Goal: Task Accomplishment & Management: Complete application form

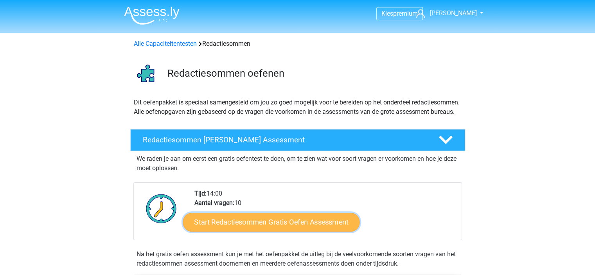
click at [227, 231] on link "Start Redactiesommen Gratis Oefen Assessment" at bounding box center [271, 221] width 177 height 19
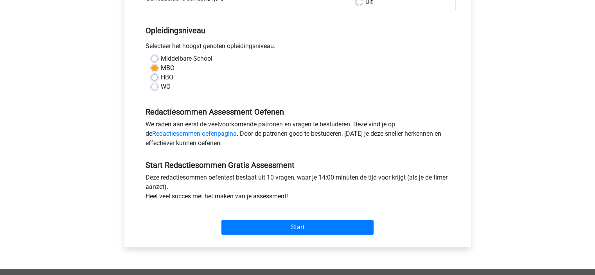
scroll to position [156, 0]
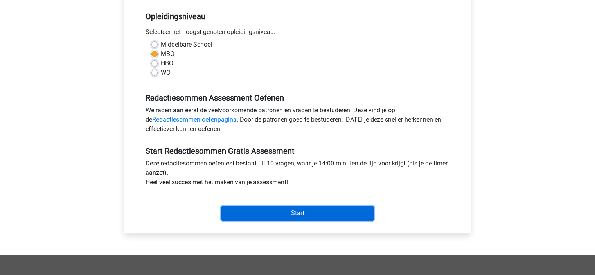
click at [260, 210] on input "Start" at bounding box center [297, 213] width 152 height 15
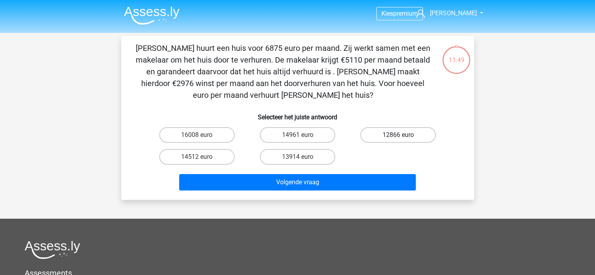
click at [414, 135] on label "12866 euro" at bounding box center [397, 135] width 75 height 16
click at [403, 135] on input "12866 euro" at bounding box center [400, 137] width 5 height 5
radio input "true"
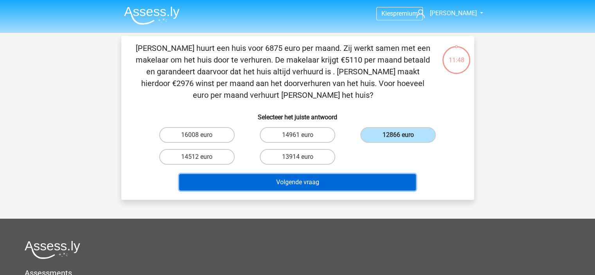
click at [388, 179] on button "Volgende vraag" at bounding box center [297, 182] width 237 height 16
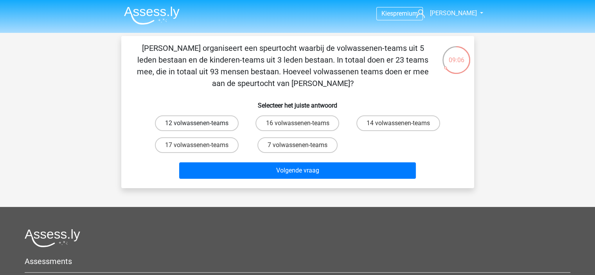
click at [190, 128] on label "12 volwassenen-teams" at bounding box center [197, 123] width 84 height 16
click at [197, 128] on input "12 volwassenen-teams" at bounding box center [199, 125] width 5 height 5
radio input "true"
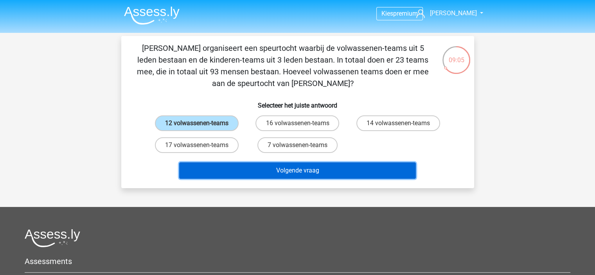
click at [285, 177] on button "Volgende vraag" at bounding box center [297, 170] width 237 height 16
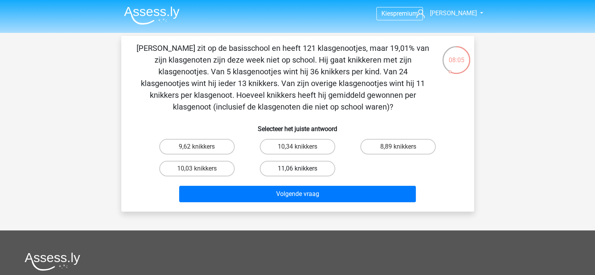
click at [300, 165] on label "11,06 knikkers" at bounding box center [297, 169] width 75 height 16
click at [300, 169] on input "11,06 knikkers" at bounding box center [299, 171] width 5 height 5
radio input "true"
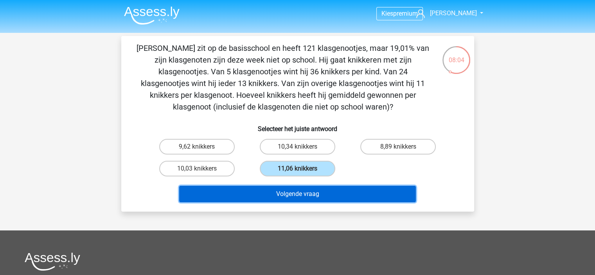
click at [306, 191] on button "Volgende vraag" at bounding box center [297, 194] width 237 height 16
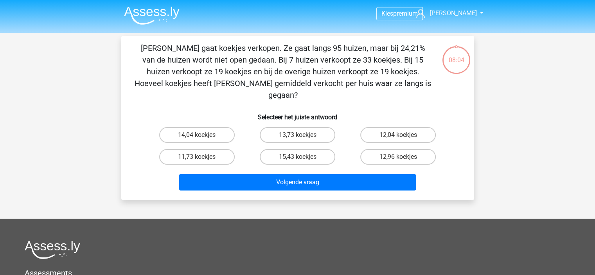
scroll to position [36, 0]
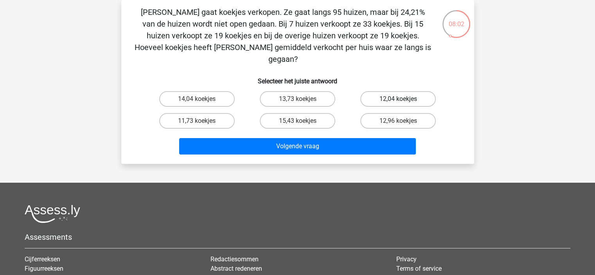
click at [408, 91] on label "12,04 koekjes" at bounding box center [397, 99] width 75 height 16
click at [403, 99] on input "12,04 koekjes" at bounding box center [400, 101] width 5 height 5
radio input "true"
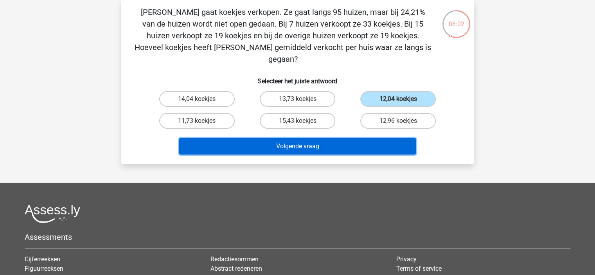
click at [402, 138] on button "Volgende vraag" at bounding box center [297, 146] width 237 height 16
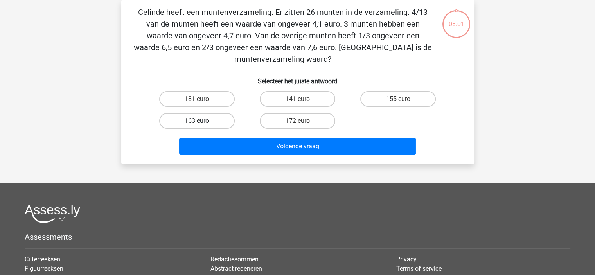
drag, startPoint x: 203, startPoint y: 100, endPoint x: 217, endPoint y: 113, distance: 18.9
click at [202, 101] on label "181 euro" at bounding box center [196, 99] width 75 height 16
click at [202, 101] on input "181 euro" at bounding box center [199, 101] width 5 height 5
radio input "true"
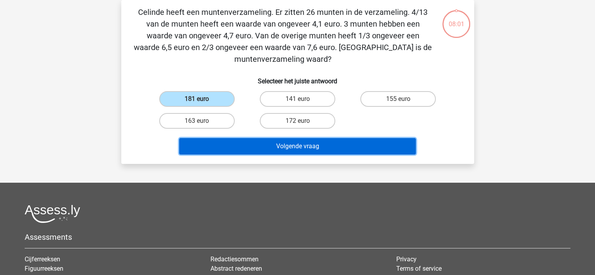
click at [293, 152] on button "Volgende vraag" at bounding box center [297, 146] width 237 height 16
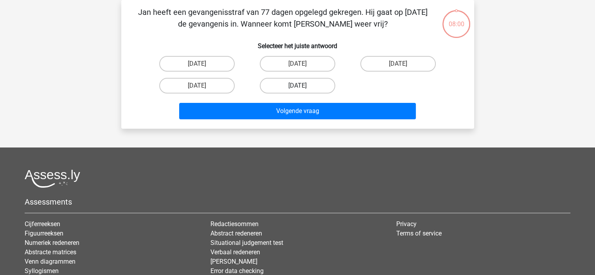
click at [306, 87] on label "12 augustus" at bounding box center [297, 86] width 75 height 16
click at [302, 87] on input "12 augustus" at bounding box center [299, 88] width 5 height 5
radio input "true"
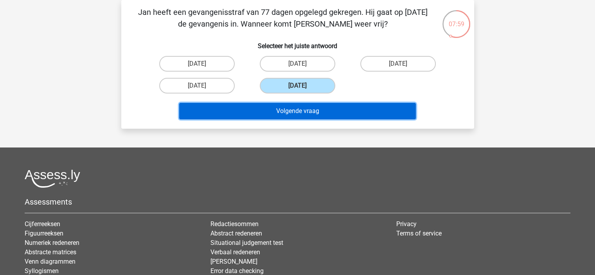
click at [307, 109] on button "Volgende vraag" at bounding box center [297, 111] width 237 height 16
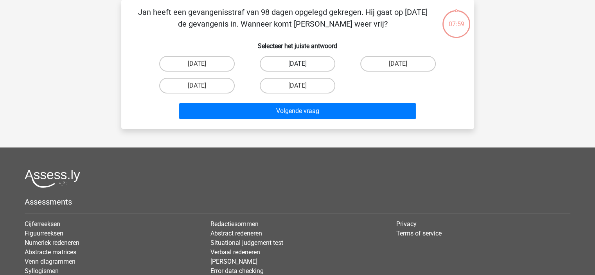
drag, startPoint x: 316, startPoint y: 65, endPoint x: 328, endPoint y: 109, distance: 45.8
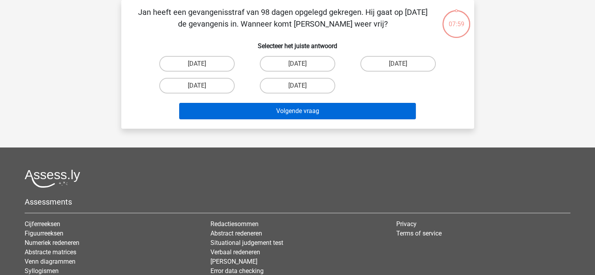
click at [315, 66] on label "14 augustus" at bounding box center [297, 64] width 75 height 16
click at [302, 66] on input "14 augustus" at bounding box center [299, 66] width 5 height 5
radio input "true"
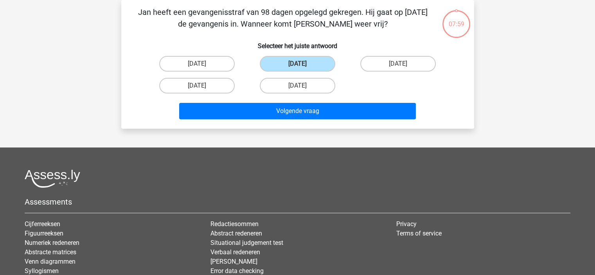
click at [330, 121] on div "Volgende vraag" at bounding box center [298, 113] width 302 height 20
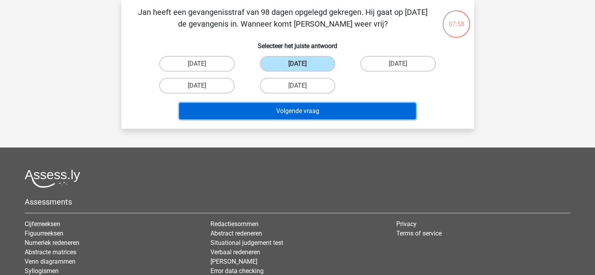
click at [330, 111] on button "Volgende vraag" at bounding box center [297, 111] width 237 height 16
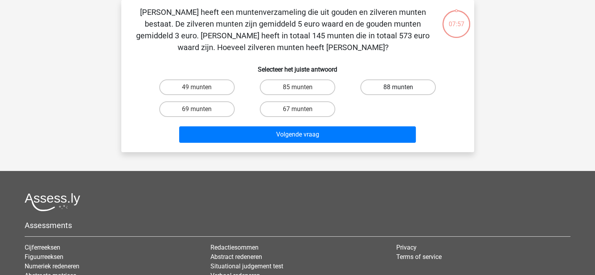
drag, startPoint x: 397, startPoint y: 81, endPoint x: 392, endPoint y: 82, distance: 5.6
click at [393, 82] on label "88 munten" at bounding box center [397, 87] width 75 height 16
click at [398, 87] on input "88 munten" at bounding box center [400, 89] width 5 height 5
radio input "true"
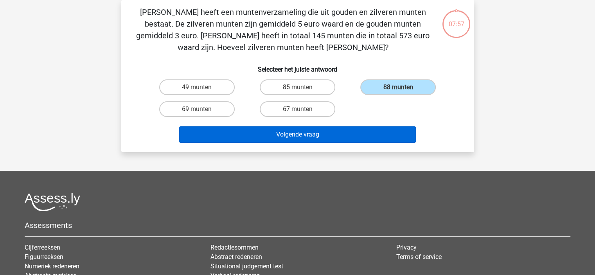
drag, startPoint x: 355, startPoint y: 143, endPoint x: 357, endPoint y: 136, distance: 7.2
click at [355, 143] on div "Volgende vraag" at bounding box center [298, 136] width 302 height 20
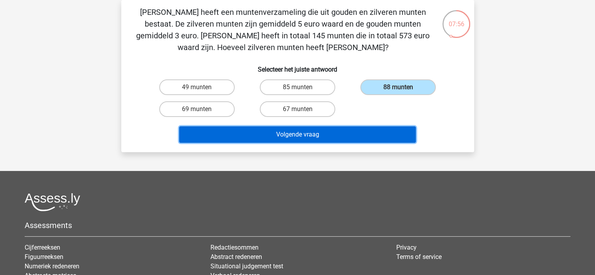
click at [358, 133] on button "Volgende vraag" at bounding box center [297, 134] width 237 height 16
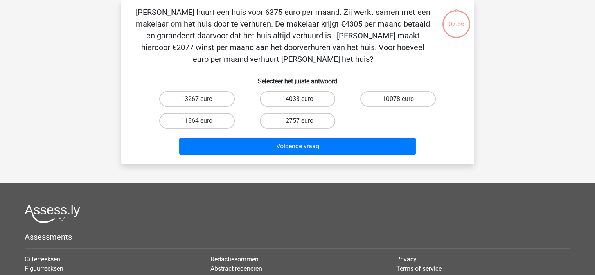
drag, startPoint x: 308, startPoint y: 98, endPoint x: 310, endPoint y: 102, distance: 4.2
click at [308, 98] on label "14033 euro" at bounding box center [297, 99] width 75 height 16
click at [302, 99] on input "14033 euro" at bounding box center [299, 101] width 5 height 5
radio input "true"
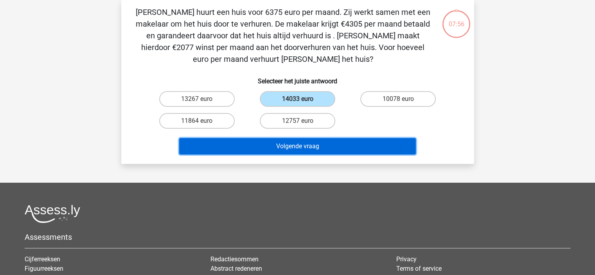
click at [316, 139] on button "Volgende vraag" at bounding box center [297, 146] width 237 height 16
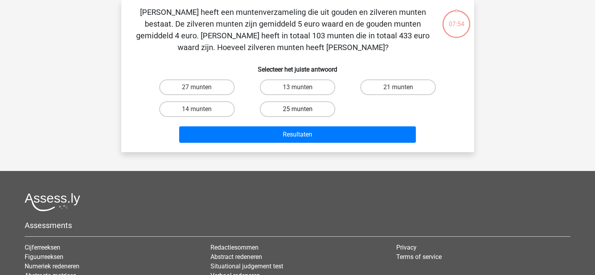
drag, startPoint x: 307, startPoint y: 118, endPoint x: 305, endPoint y: 111, distance: 8.2
click at [306, 116] on div "25 munten" at bounding box center [297, 109] width 100 height 22
click at [305, 110] on label "25 munten" at bounding box center [297, 109] width 75 height 16
click at [302, 110] on input "25 munten" at bounding box center [299, 111] width 5 height 5
radio input "true"
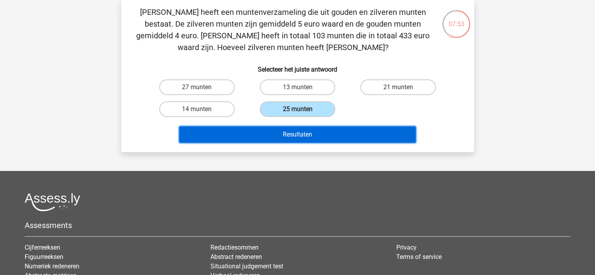
click at [312, 126] on button "Resultaten" at bounding box center [297, 134] width 237 height 16
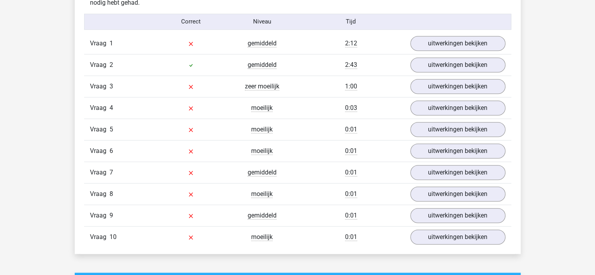
scroll to position [586, 0]
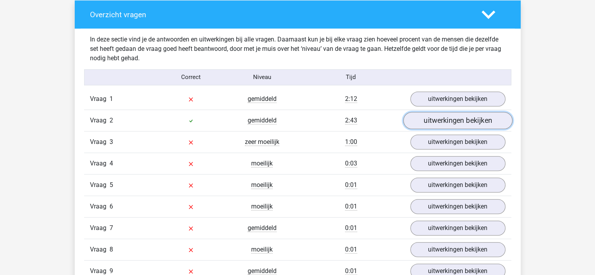
click at [463, 114] on link "uitwerkingen bekijken" at bounding box center [457, 120] width 109 height 17
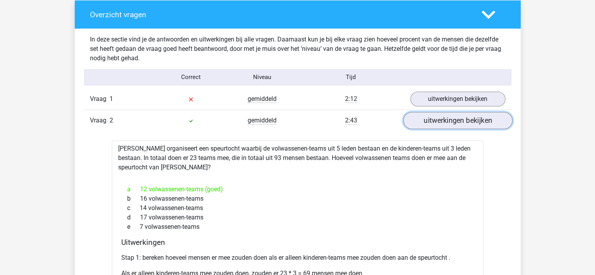
click at [461, 115] on link "uitwerkingen bekijken" at bounding box center [457, 120] width 109 height 17
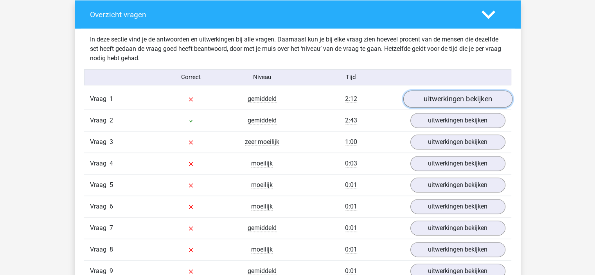
click at [459, 104] on link "uitwerkingen bekijken" at bounding box center [457, 98] width 109 height 17
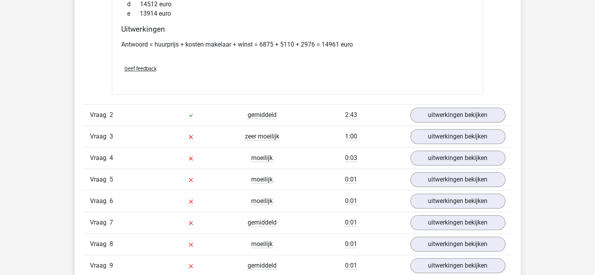
scroll to position [704, 0]
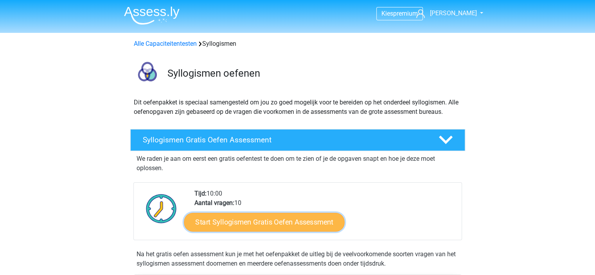
click at [284, 226] on link "Start Syllogismen Gratis Oefen Assessment" at bounding box center [264, 221] width 161 height 19
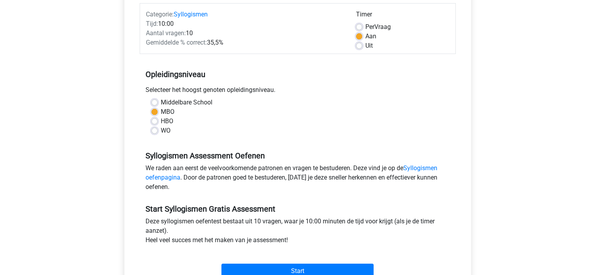
scroll to position [117, 0]
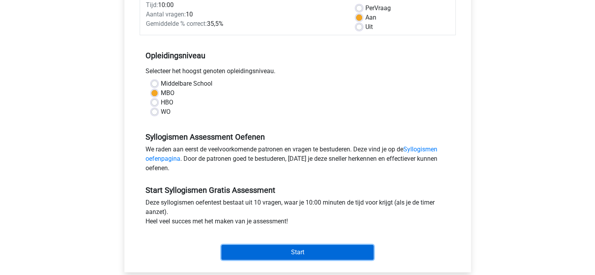
click at [286, 248] on input "Start" at bounding box center [297, 252] width 152 height 15
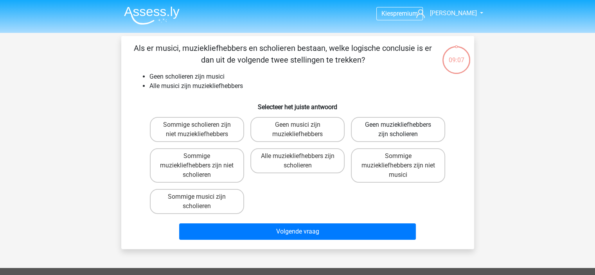
click at [397, 134] on label "Geen muziekliefhebbers zijn scholieren" at bounding box center [398, 129] width 94 height 25
click at [398, 130] on input "Geen muziekliefhebbers zijn scholieren" at bounding box center [400, 127] width 5 height 5
radio input "true"
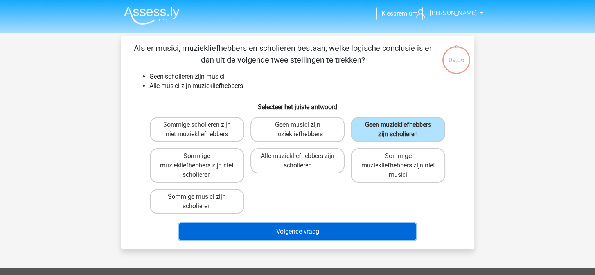
click at [353, 228] on button "Volgende vraag" at bounding box center [297, 231] width 237 height 16
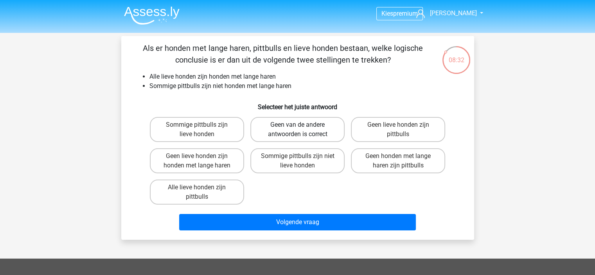
click at [289, 135] on label "Geen van de andere antwoorden is correct" at bounding box center [297, 129] width 94 height 25
click at [297, 130] on input "Geen van de andere antwoorden is correct" at bounding box center [299, 127] width 5 height 5
radio input "true"
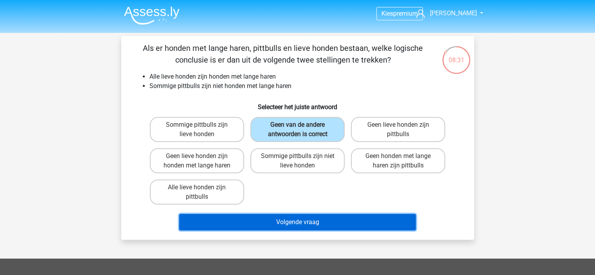
click at [299, 219] on button "Volgende vraag" at bounding box center [297, 222] width 237 height 16
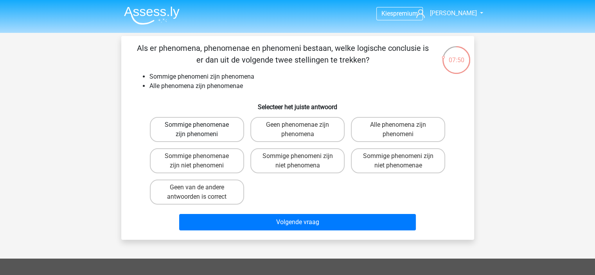
click at [206, 135] on label "Sommige phenomenae zijn phenomeni" at bounding box center [197, 129] width 94 height 25
click at [202, 130] on input "Sommige phenomenae zijn phenomeni" at bounding box center [199, 127] width 5 height 5
radio input "true"
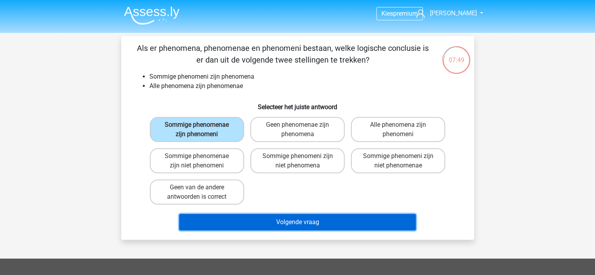
click at [272, 219] on button "Volgende vraag" at bounding box center [297, 222] width 237 height 16
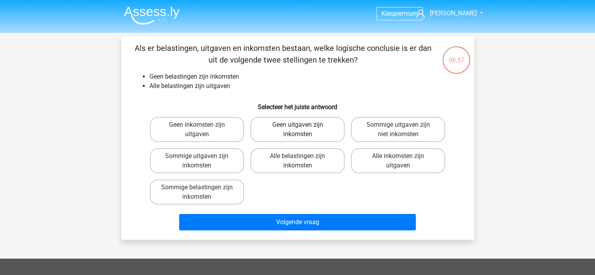
drag, startPoint x: 301, startPoint y: 139, endPoint x: 305, endPoint y: 136, distance: 4.7
click at [302, 138] on label "Geen uitgaven zijn inkomsten" at bounding box center [297, 129] width 94 height 25
click at [302, 130] on input "Geen uitgaven zijn inkomsten" at bounding box center [299, 127] width 5 height 5
radio input "true"
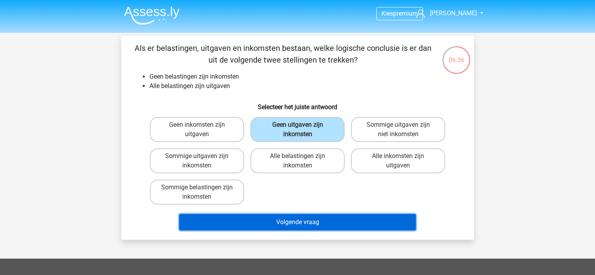
click at [266, 219] on button "Volgende vraag" at bounding box center [297, 222] width 237 height 16
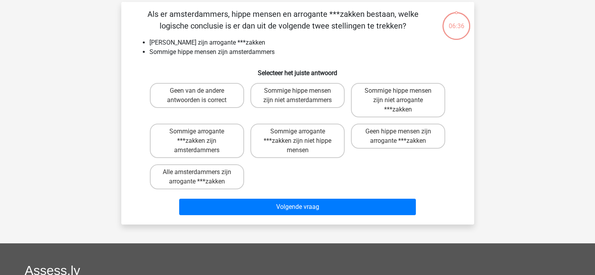
scroll to position [36, 0]
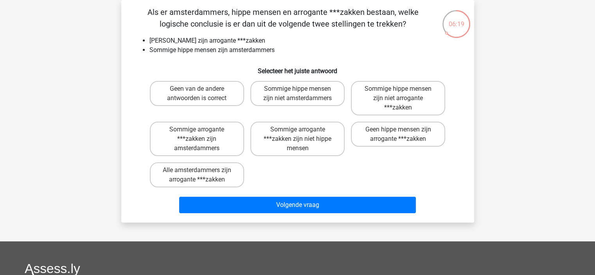
click at [399, 79] on div "Sommige hippe mensen zijn niet arrogante ***zakken" at bounding box center [398, 98] width 100 height 41
click at [398, 89] on input "Sommige hippe mensen zijn niet arrogante ***zakken" at bounding box center [400, 91] width 5 height 5
radio input "true"
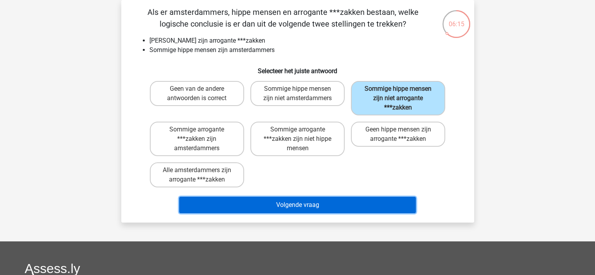
click at [324, 206] on button "Volgende vraag" at bounding box center [297, 205] width 237 height 16
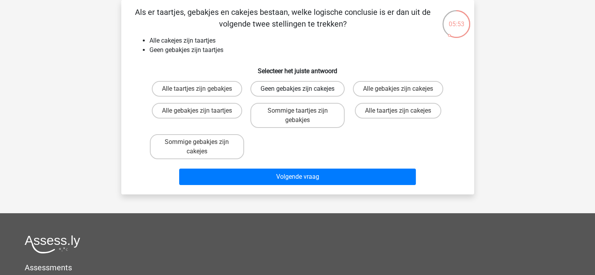
click at [313, 97] on label "Geen gebakjes zijn cakejes" at bounding box center [297, 89] width 94 height 16
click at [302, 94] on input "Geen gebakjes zijn cakejes" at bounding box center [299, 91] width 5 height 5
radio input "true"
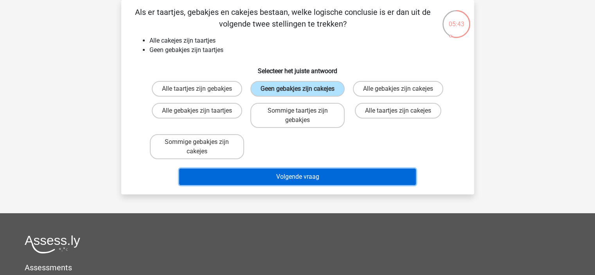
click at [299, 183] on button "Volgende vraag" at bounding box center [297, 177] width 237 height 16
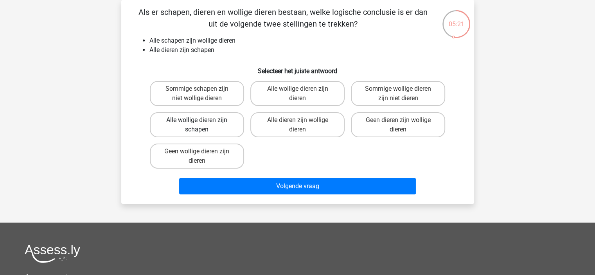
click at [230, 134] on label "Alle wollige dieren zijn schapen" at bounding box center [197, 124] width 94 height 25
click at [202, 125] on input "Alle wollige dieren zijn schapen" at bounding box center [199, 122] width 5 height 5
radio input "true"
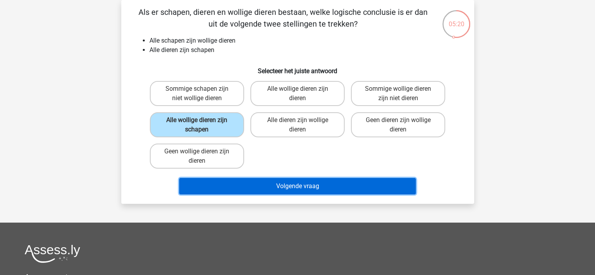
click at [266, 188] on button "Volgende vraag" at bounding box center [297, 186] width 237 height 16
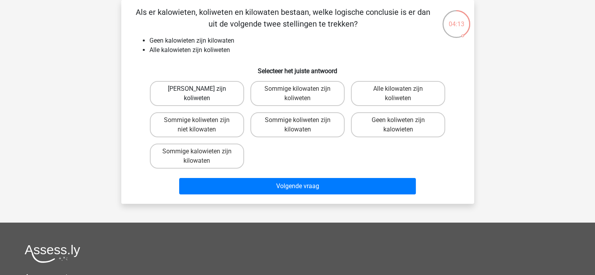
click at [213, 101] on label "Geen kilowaten zijn koliweten" at bounding box center [197, 93] width 94 height 25
click at [202, 94] on input "Geen kilowaten zijn koliweten" at bounding box center [199, 91] width 5 height 5
radio input "true"
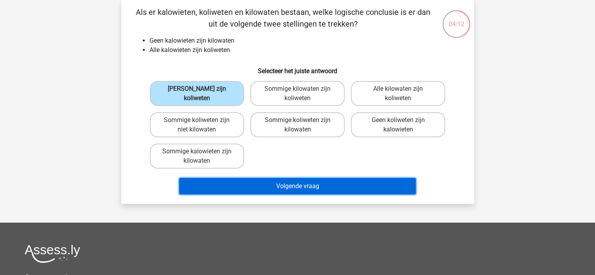
click at [269, 184] on button "Volgende vraag" at bounding box center [297, 186] width 237 height 16
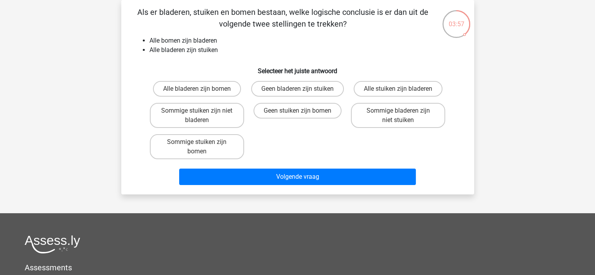
drag, startPoint x: 411, startPoint y: 89, endPoint x: 411, endPoint y: 97, distance: 7.8
click at [411, 90] on label "Alle stuiken zijn bladeren" at bounding box center [397, 89] width 89 height 16
click at [403, 90] on input "Alle stuiken zijn bladeren" at bounding box center [400, 91] width 5 height 5
radio input "true"
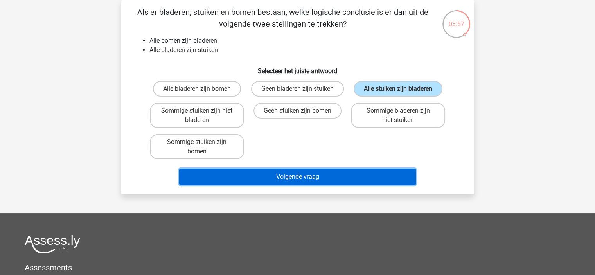
click at [379, 184] on button "Volgende vraag" at bounding box center [297, 177] width 237 height 16
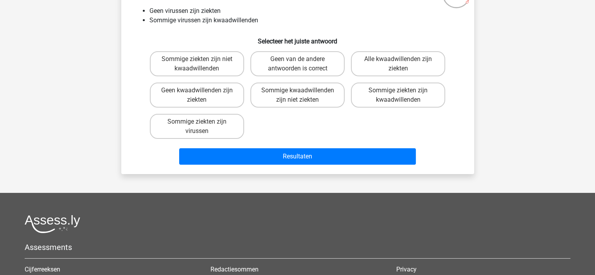
scroll to position [0, 0]
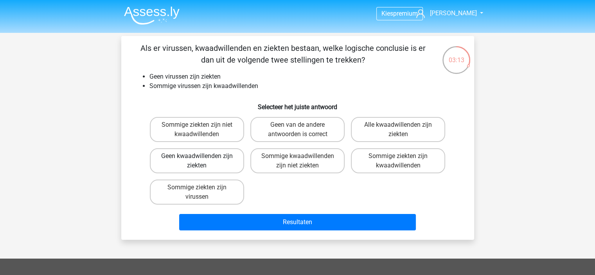
click at [203, 157] on label "Geen kwaadwillenden zijn ziekten" at bounding box center [197, 160] width 94 height 25
click at [202, 157] on input "Geen kwaadwillenden zijn ziekten" at bounding box center [199, 158] width 5 height 5
radio input "true"
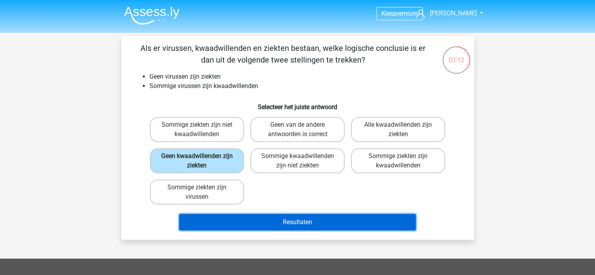
click at [302, 220] on button "Resultaten" at bounding box center [297, 222] width 237 height 16
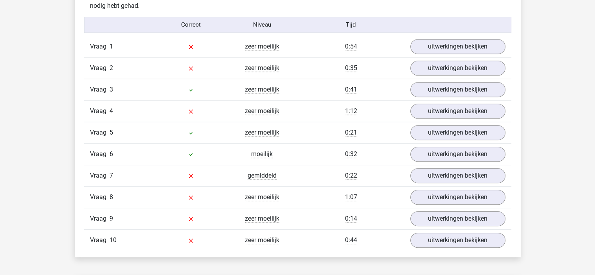
scroll to position [626, 0]
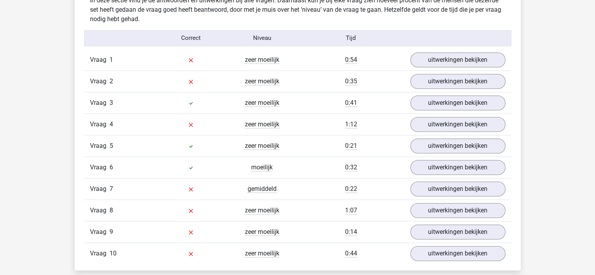
click at [442, 67] on div "Vraag 1 zeer moeilijk 0:54 uitwerkingen bekijken" at bounding box center [297, 59] width 427 height 21
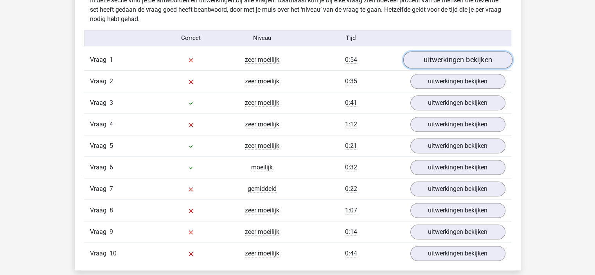
click at [438, 65] on link "uitwerkingen bekijken" at bounding box center [457, 59] width 109 height 17
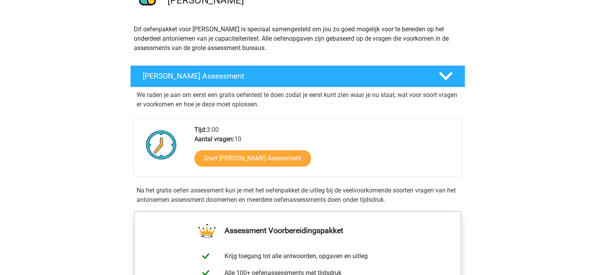
scroll to position [78, 0]
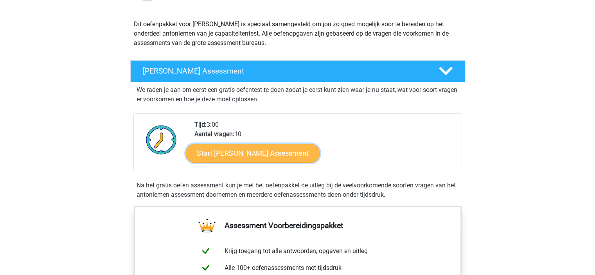
click at [241, 158] on link "Start Antoniemen Gratis Oefen Assessment" at bounding box center [252, 152] width 134 height 19
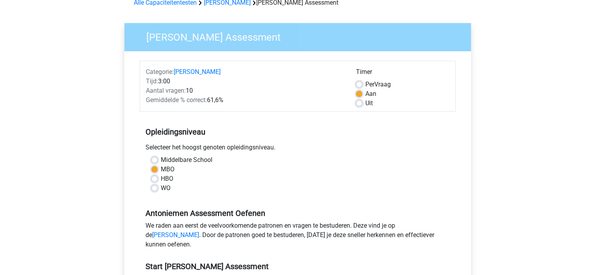
scroll to position [195, 0]
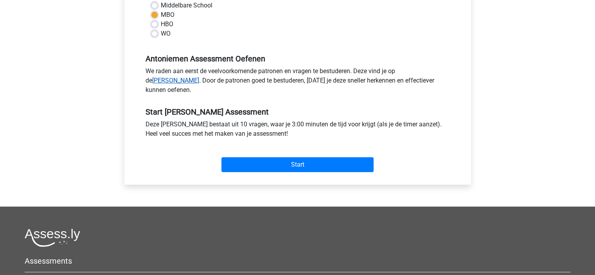
click at [199, 77] on link "[PERSON_NAME]" at bounding box center [175, 80] width 47 height 7
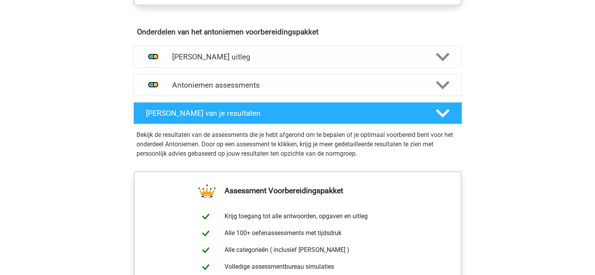
scroll to position [430, 0]
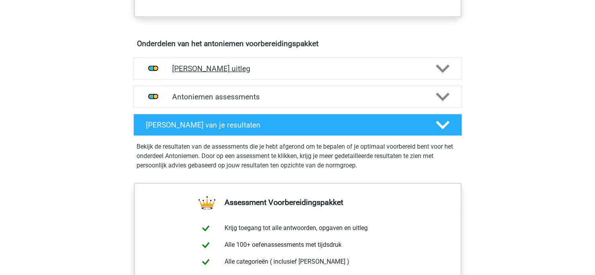
click at [430, 71] on div at bounding box center [441, 69] width 26 height 14
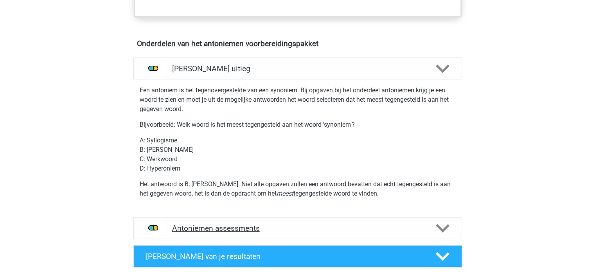
click at [413, 224] on h4 "Antoniemen assessments" at bounding box center [297, 228] width 251 height 9
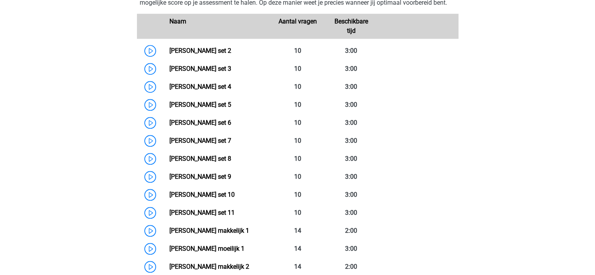
scroll to position [626, 0]
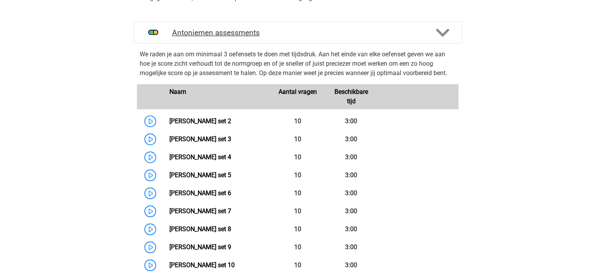
click at [444, 34] on icon at bounding box center [443, 33] width 14 height 14
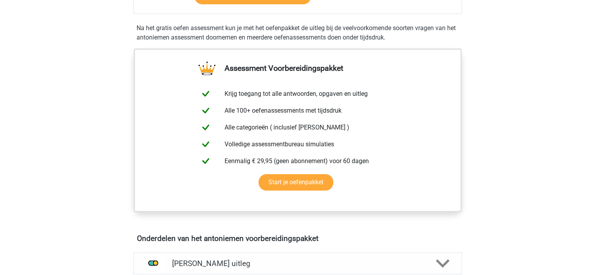
scroll to position [117, 0]
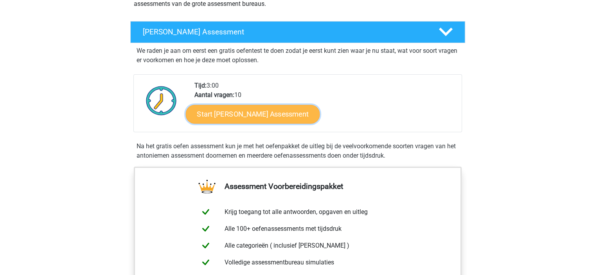
click at [281, 120] on link "Start Antoniemen Gratis Oefen Assessment" at bounding box center [252, 113] width 134 height 19
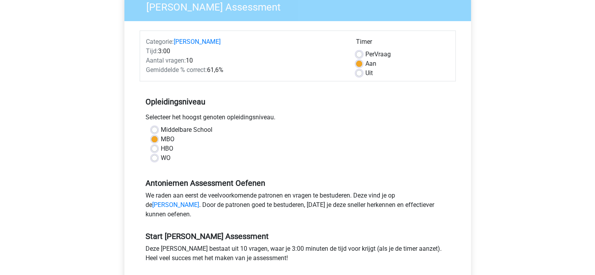
scroll to position [156, 0]
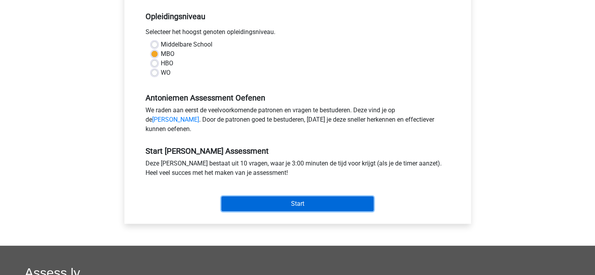
click at [260, 211] on input "Start" at bounding box center [297, 203] width 152 height 15
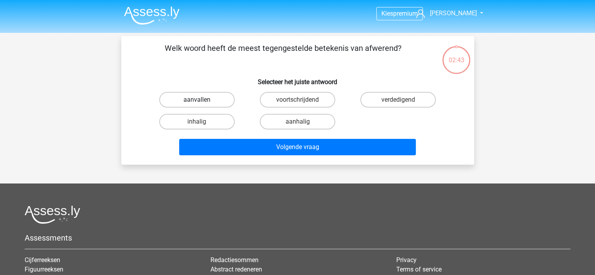
click at [223, 102] on label "aanvallen" at bounding box center [196, 100] width 75 height 16
click at [202, 102] on input "aanvallen" at bounding box center [199, 102] width 5 height 5
radio input "true"
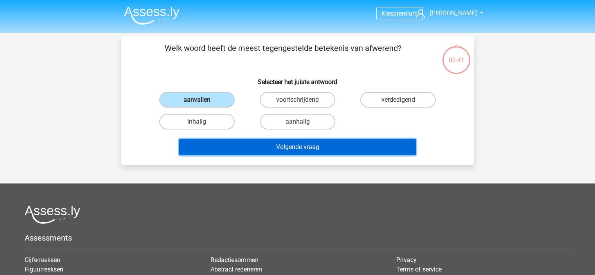
click at [244, 147] on button "Volgende vraag" at bounding box center [297, 147] width 237 height 16
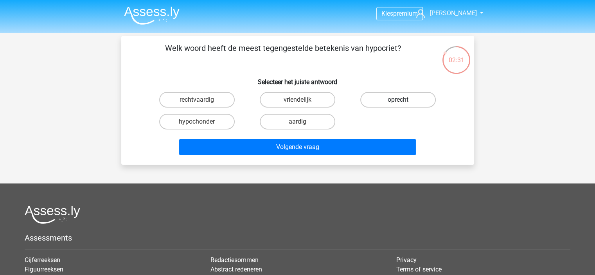
click at [392, 101] on label "oprecht" at bounding box center [397, 100] width 75 height 16
click at [398, 101] on input "oprecht" at bounding box center [400, 102] width 5 height 5
radio input "true"
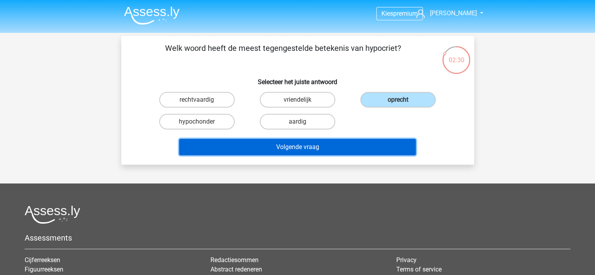
click at [375, 140] on button "Volgende vraag" at bounding box center [297, 147] width 237 height 16
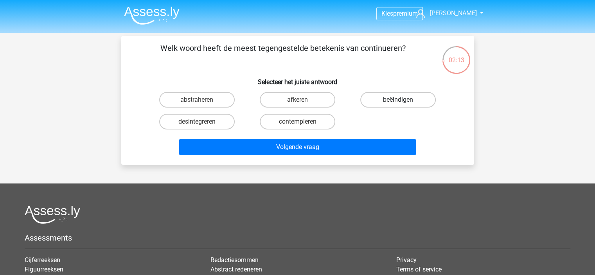
click at [391, 104] on label "beëindigen" at bounding box center [397, 100] width 75 height 16
click at [398, 104] on input "beëindigen" at bounding box center [400, 102] width 5 height 5
radio input "true"
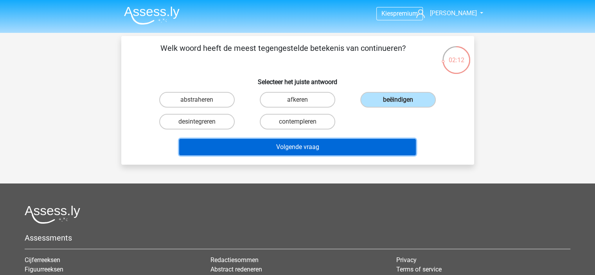
click at [370, 145] on button "Volgende vraag" at bounding box center [297, 147] width 237 height 16
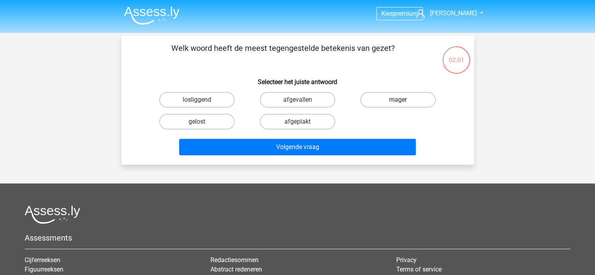
click at [409, 101] on label "mager" at bounding box center [397, 100] width 75 height 16
click at [403, 101] on input "mager" at bounding box center [400, 102] width 5 height 5
radio input "true"
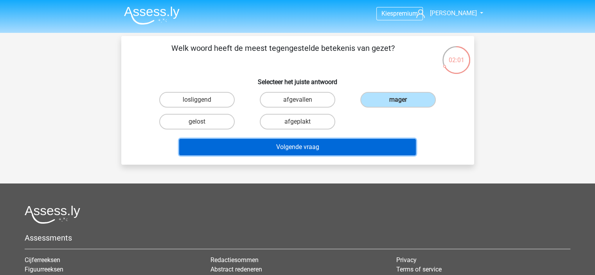
click at [376, 143] on button "Volgende vraag" at bounding box center [297, 147] width 237 height 16
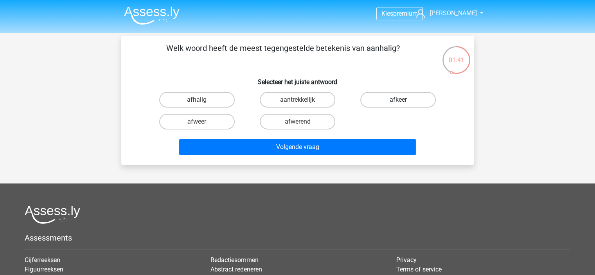
click at [397, 104] on label "afkeer" at bounding box center [397, 100] width 75 height 16
click at [398, 104] on input "afkeer" at bounding box center [400, 102] width 5 height 5
radio input "true"
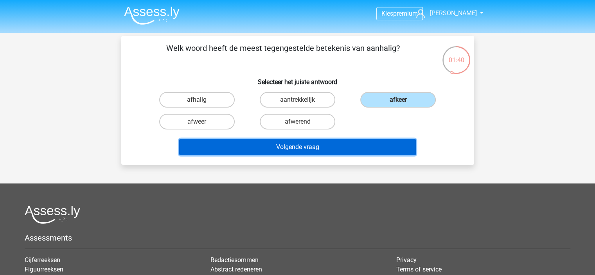
click at [366, 143] on button "Volgende vraag" at bounding box center [297, 147] width 237 height 16
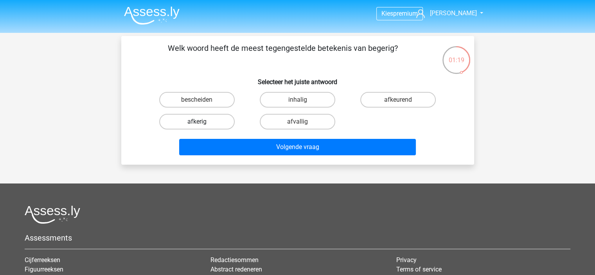
drag, startPoint x: 210, startPoint y: 115, endPoint x: 215, endPoint y: 117, distance: 5.8
click at [211, 115] on label "afkerig" at bounding box center [196, 122] width 75 height 16
click at [202, 122] on input "afkerig" at bounding box center [199, 124] width 5 height 5
radio input "true"
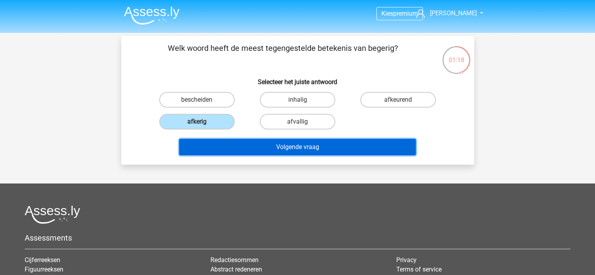
click at [264, 149] on button "Volgende vraag" at bounding box center [297, 147] width 237 height 16
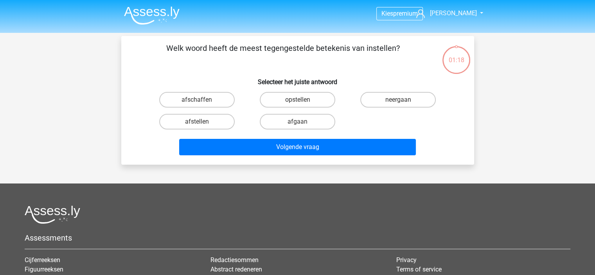
scroll to position [36, 0]
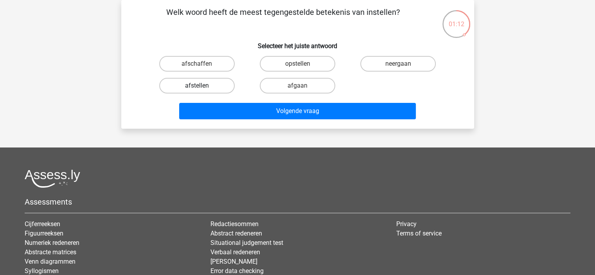
click at [224, 82] on label "afstellen" at bounding box center [196, 86] width 75 height 16
click at [202, 86] on input "afstellen" at bounding box center [199, 88] width 5 height 5
radio input "true"
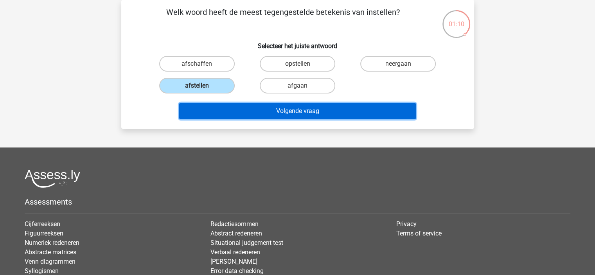
click at [245, 113] on button "Volgende vraag" at bounding box center [297, 111] width 237 height 16
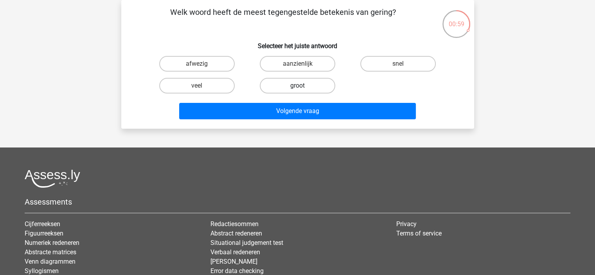
click at [314, 84] on label "groot" at bounding box center [297, 86] width 75 height 16
click at [302, 86] on input "groot" at bounding box center [299, 88] width 5 height 5
radio input "true"
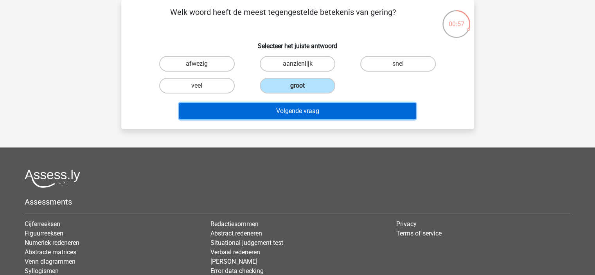
click at [321, 115] on button "Volgende vraag" at bounding box center [297, 111] width 237 height 16
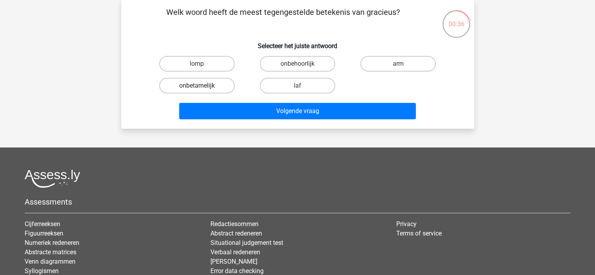
click at [215, 83] on label "onbetamelijk" at bounding box center [196, 86] width 75 height 16
click at [202, 86] on input "onbetamelijk" at bounding box center [199, 88] width 5 height 5
radio input "true"
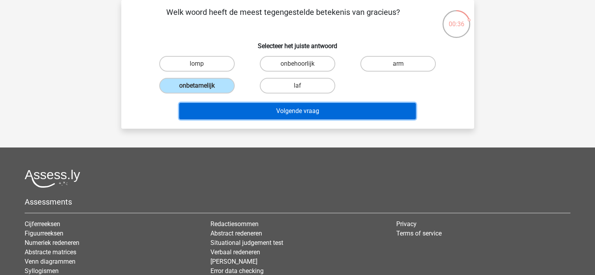
click at [232, 111] on button "Volgende vraag" at bounding box center [297, 111] width 237 height 16
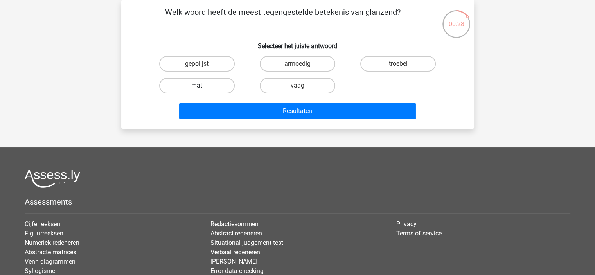
click at [219, 82] on label "mat" at bounding box center [196, 86] width 75 height 16
click at [202, 86] on input "mat" at bounding box center [199, 88] width 5 height 5
radio input "true"
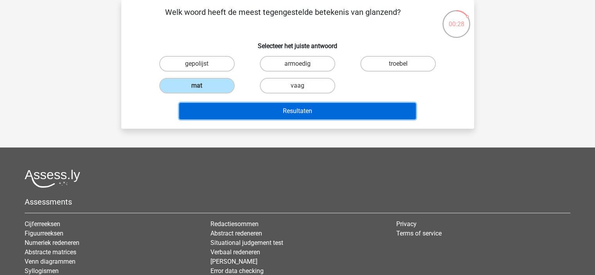
click at [235, 112] on button "Resultaten" at bounding box center [297, 111] width 237 height 16
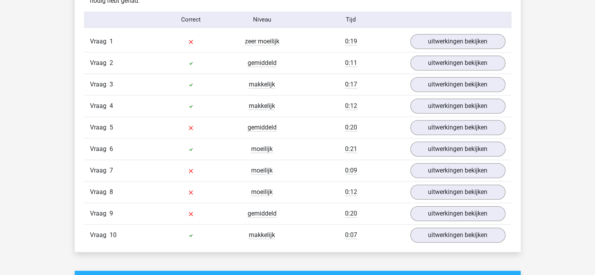
scroll to position [626, 0]
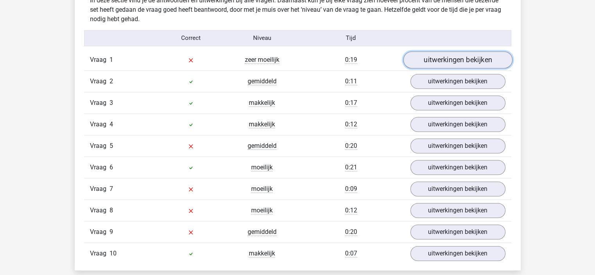
click at [482, 59] on link "uitwerkingen bekijken" at bounding box center [457, 59] width 109 height 17
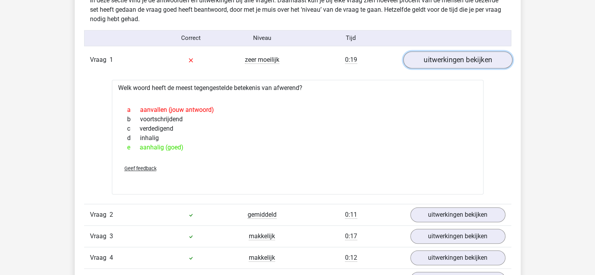
click at [482, 59] on link "uitwerkingen bekijken" at bounding box center [457, 59] width 109 height 17
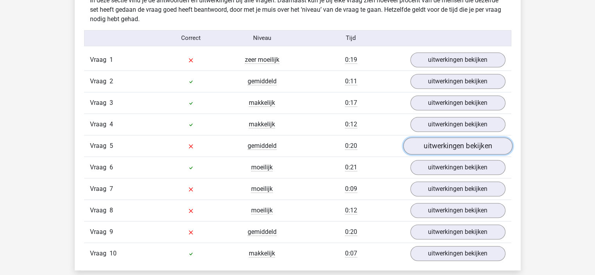
click at [454, 147] on link "uitwerkingen bekijken" at bounding box center [457, 145] width 109 height 17
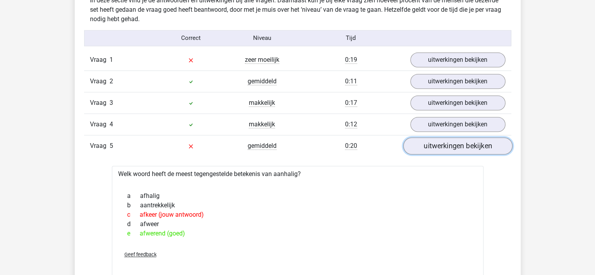
click at [455, 147] on link "uitwerkingen bekijken" at bounding box center [457, 145] width 109 height 17
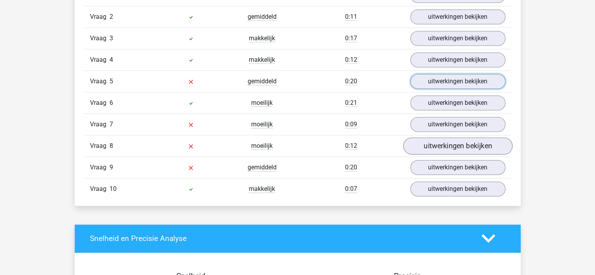
scroll to position [704, 0]
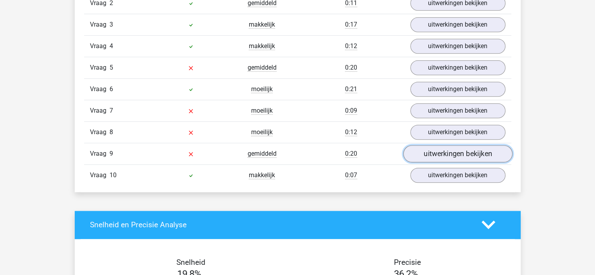
click at [449, 145] on link "uitwerkingen bekijken" at bounding box center [457, 153] width 109 height 17
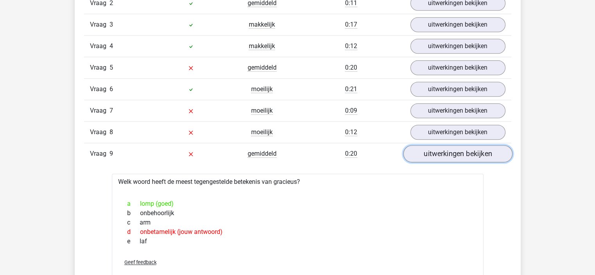
click at [457, 154] on link "uitwerkingen bekijken" at bounding box center [457, 153] width 109 height 17
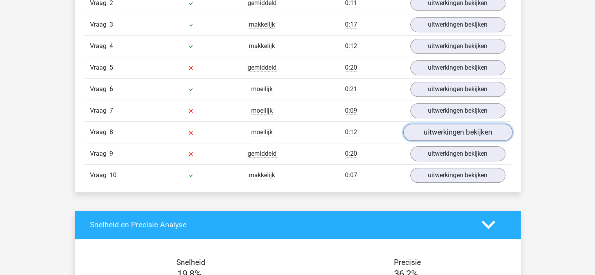
click at [455, 130] on link "uitwerkingen bekijken" at bounding box center [457, 132] width 109 height 17
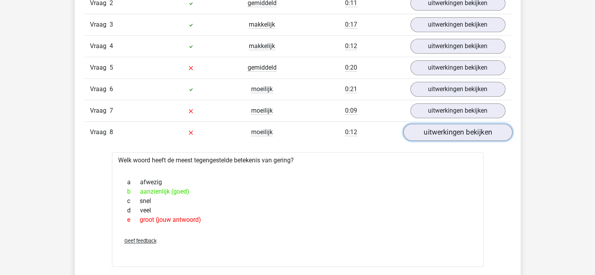
click at [454, 132] on link "uitwerkingen bekijken" at bounding box center [457, 132] width 109 height 17
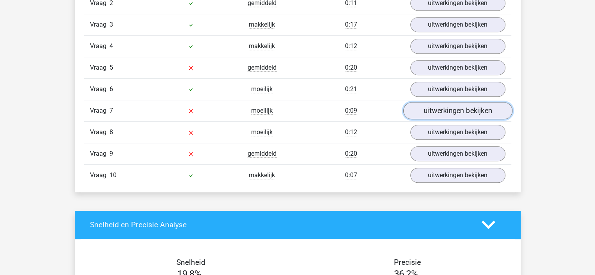
click at [452, 114] on link "uitwerkingen bekijken" at bounding box center [457, 110] width 109 height 17
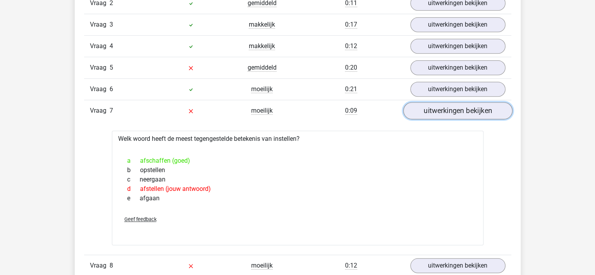
click at [447, 115] on link "uitwerkingen bekijken" at bounding box center [457, 110] width 109 height 17
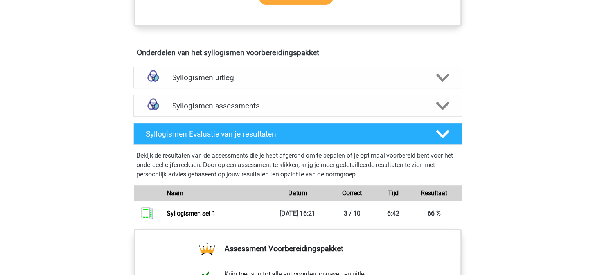
scroll to position [430, 0]
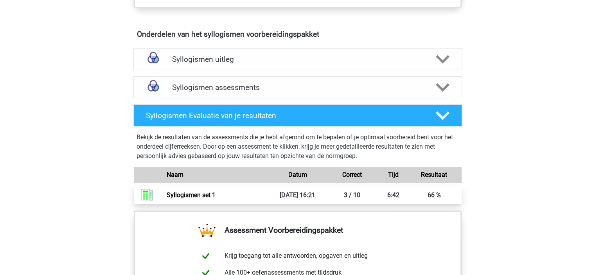
click at [199, 196] on link "Syllogismen set 1" at bounding box center [191, 194] width 49 height 7
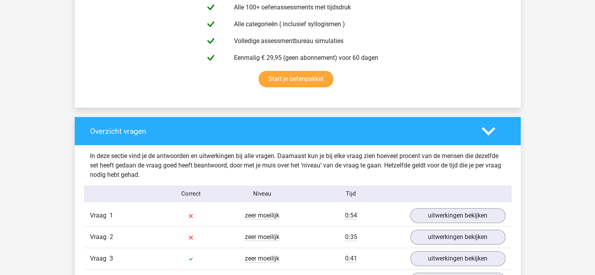
scroll to position [430, 0]
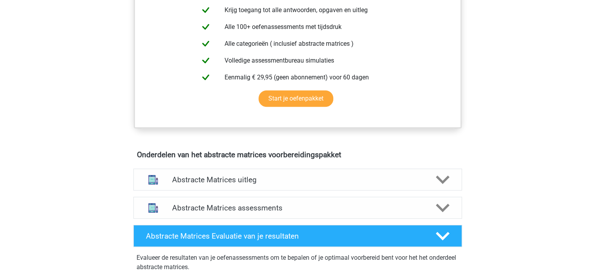
scroll to position [391, 0]
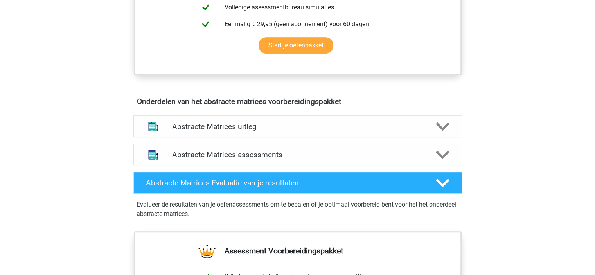
click at [436, 154] on icon at bounding box center [443, 155] width 14 height 14
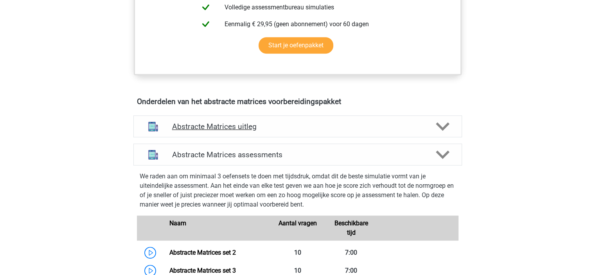
click at [435, 126] on div at bounding box center [441, 127] width 26 height 14
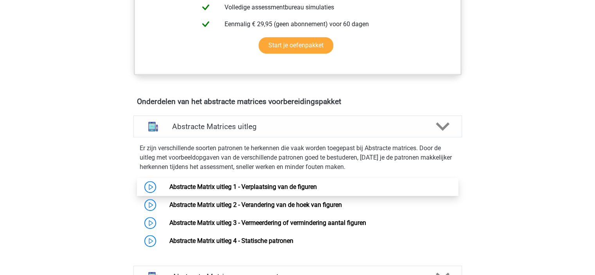
click at [169, 189] on link "Abstracte Matrix uitleg 1 - Verplaatsing van de figuren" at bounding box center [242, 186] width 147 height 7
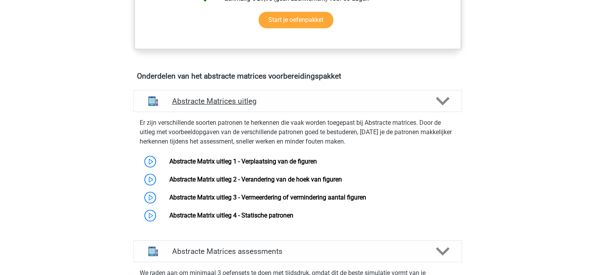
scroll to position [430, 0]
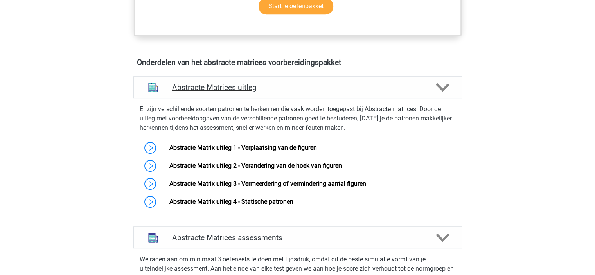
click at [433, 83] on div at bounding box center [441, 88] width 26 height 14
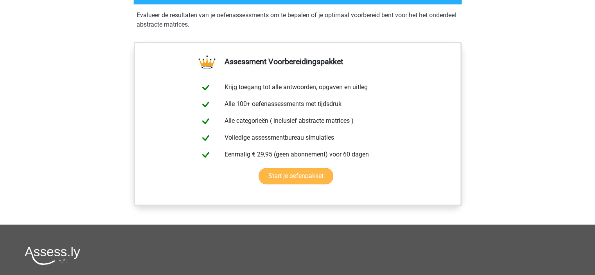
scroll to position [899, 0]
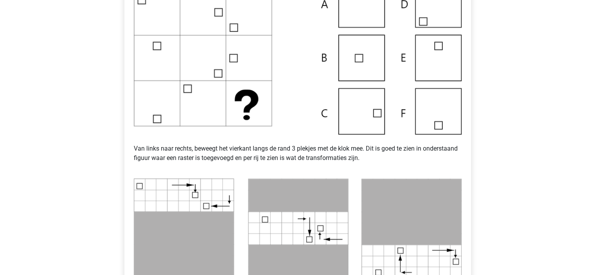
scroll to position [78, 0]
